Goal: Transaction & Acquisition: Purchase product/service

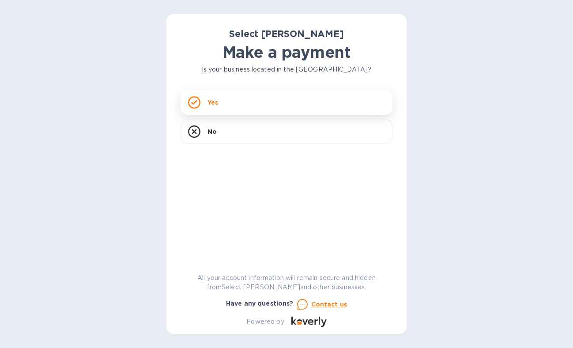
click at [233, 109] on div "Yes" at bounding box center [287, 102] width 212 height 25
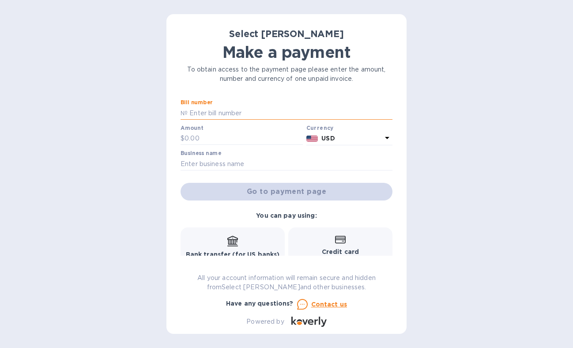
click at [235, 109] on input "text" at bounding box center [290, 112] width 205 height 13
type input "ss-263134"
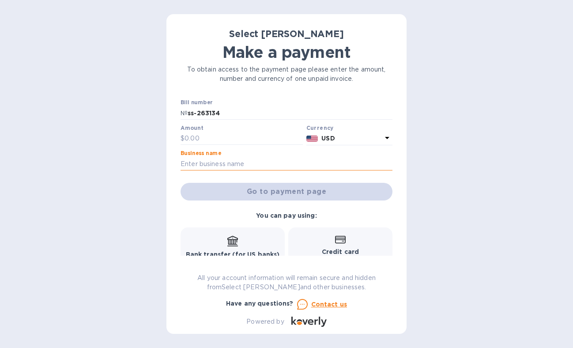
click at [222, 161] on input "text" at bounding box center [287, 163] width 212 height 13
type input "W"
type input "Select [PERSON_NAME]"
click at [227, 142] on input "text" at bounding box center [243, 138] width 118 height 13
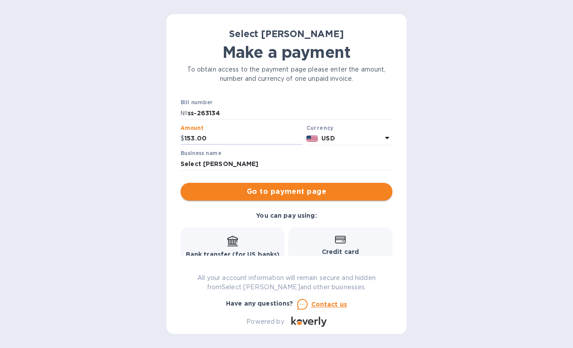
type input "153.00"
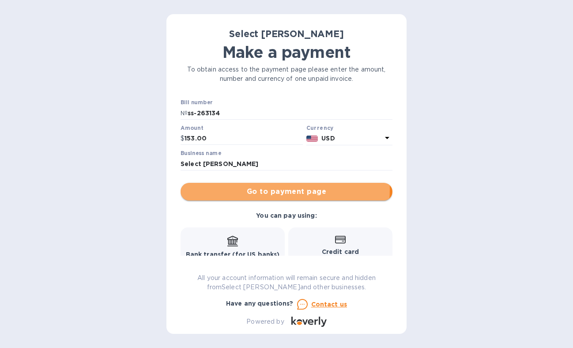
click at [279, 189] on span "Go to payment page" at bounding box center [287, 191] width 198 height 11
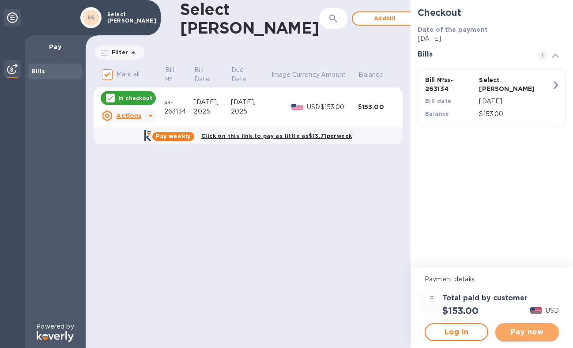
click at [527, 331] on span "Pay now" at bounding box center [526, 332] width 49 height 11
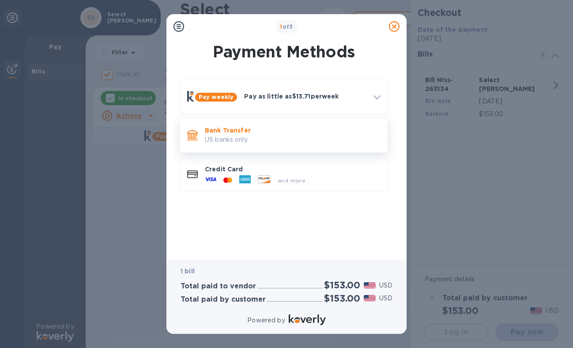
click at [238, 135] on p "US banks only." at bounding box center [293, 139] width 176 height 9
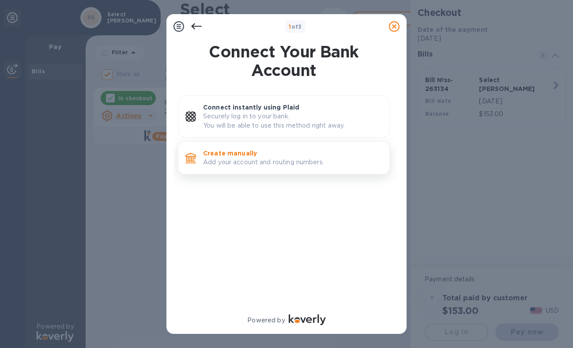
click at [250, 161] on p "Add your account and routing numbers." at bounding box center [292, 162] width 179 height 9
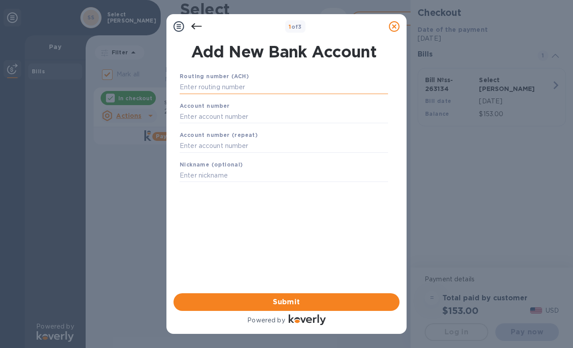
click at [237, 87] on input "text" at bounding box center [284, 87] width 208 height 13
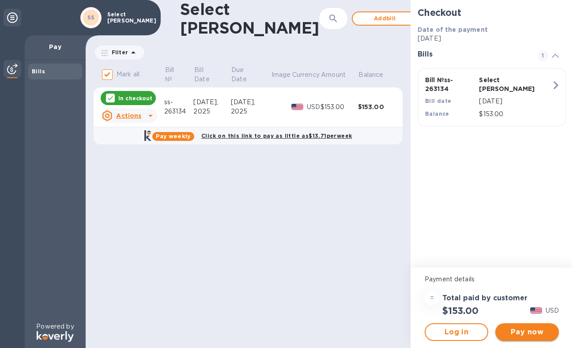
click at [530, 335] on span "Pay now" at bounding box center [526, 332] width 49 height 11
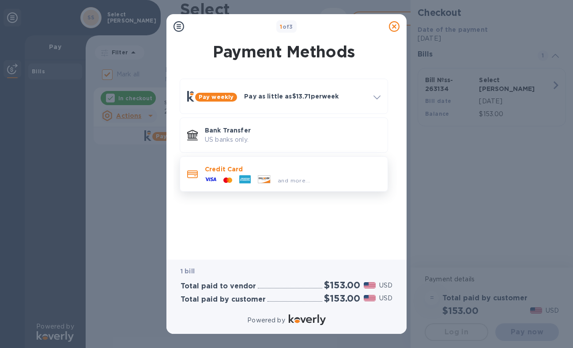
click at [222, 167] on p "Credit Card" at bounding box center [293, 169] width 176 height 9
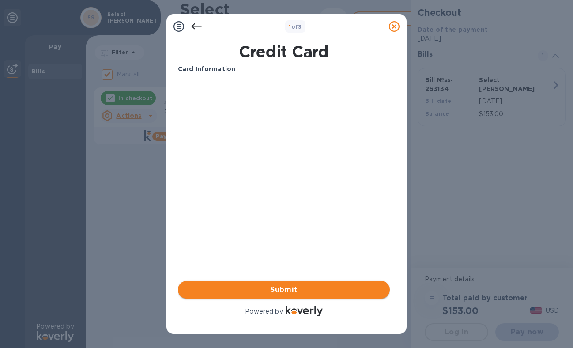
click at [309, 287] on span "Submit" at bounding box center [284, 289] width 198 height 11
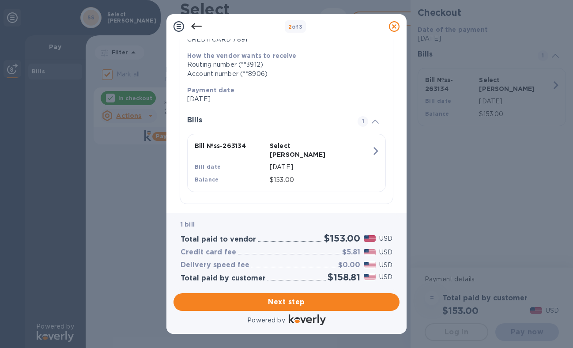
scroll to position [121, 0]
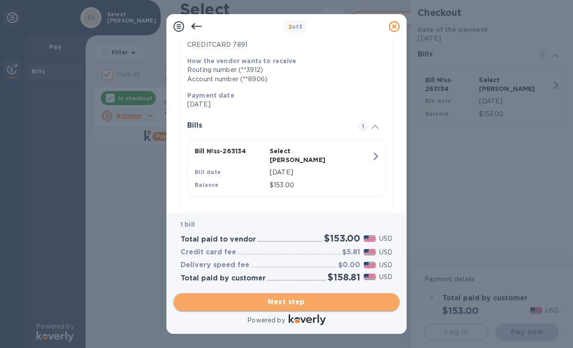
click at [304, 309] on button "Next step" at bounding box center [286, 302] width 226 height 18
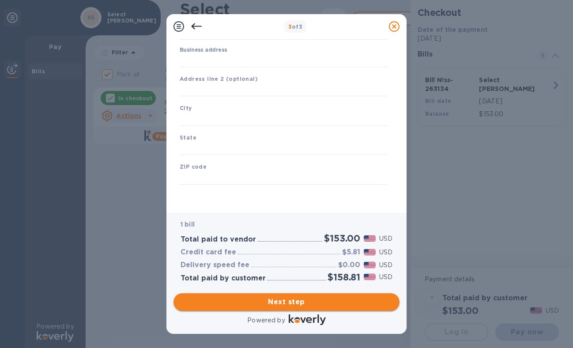
scroll to position [85, 0]
type input "[GEOGRAPHIC_DATA]"
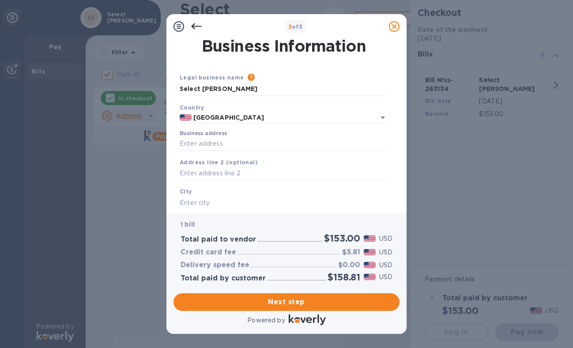
scroll to position [0, 0]
click at [241, 140] on input "Business address" at bounding box center [284, 144] width 208 height 13
type input "[STREET_ADDRESS]"
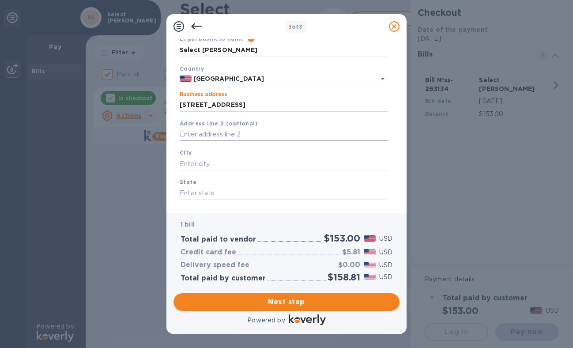
scroll to position [60, 0]
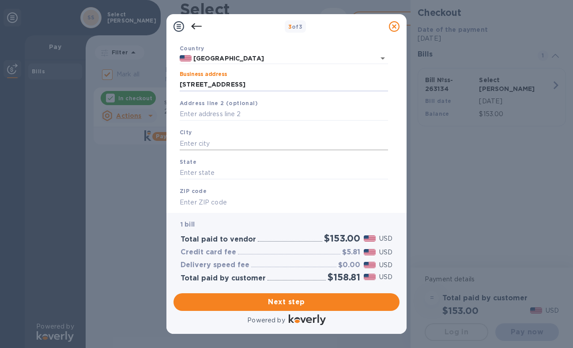
click at [228, 143] on input "text" at bounding box center [284, 143] width 208 height 13
click at [196, 144] on input "[GEOGRAPHIC_DATA]" at bounding box center [284, 143] width 208 height 13
type input "[GEOGRAPHIC_DATA]"
click at [206, 172] on input "text" at bounding box center [284, 172] width 208 height 13
type input "WI"
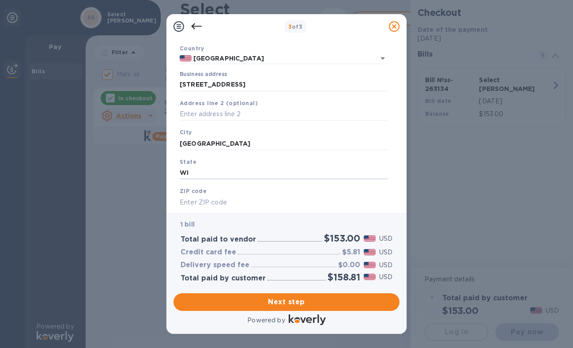
click at [202, 205] on input "text" at bounding box center [284, 202] width 208 height 13
type input "53581"
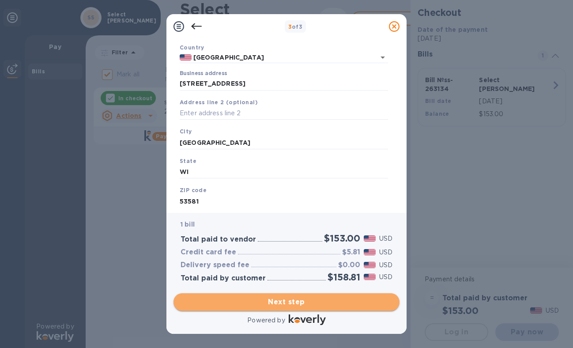
click at [256, 306] on span "Next step" at bounding box center [287, 302] width 212 height 11
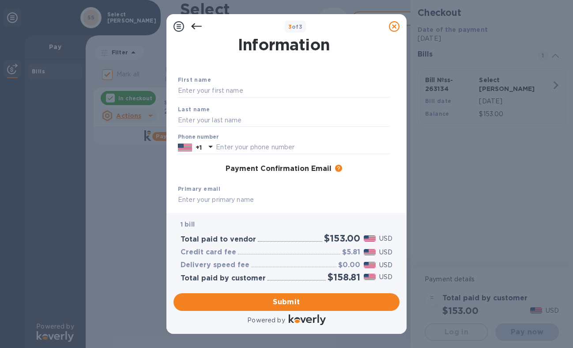
scroll to position [0, 0]
